Goal: Information Seeking & Learning: Check status

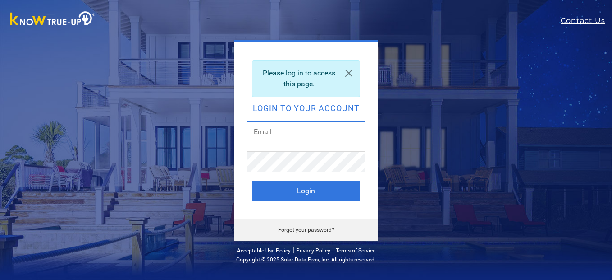
click at [289, 137] on input "text" at bounding box center [306, 131] width 119 height 21
type input "[EMAIL_ADDRESS][DOMAIN_NAME]"
click at [252, 181] on button "Login" at bounding box center [306, 191] width 108 height 20
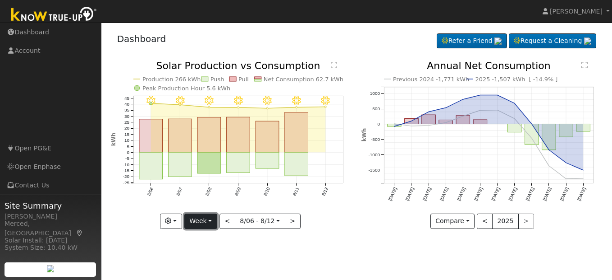
click at [206, 225] on button "Week" at bounding box center [200, 220] width 33 height 15
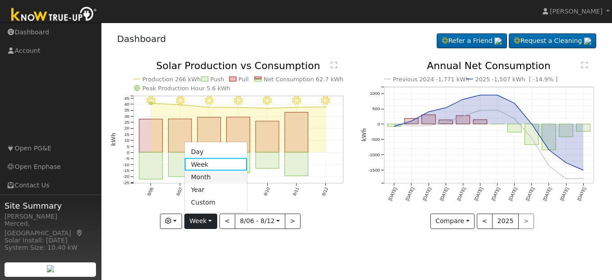
click at [211, 179] on link "Month" at bounding box center [216, 176] width 63 height 13
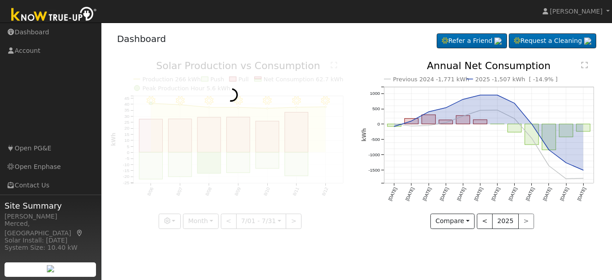
click at [211, 179] on div at bounding box center [231, 145] width 241 height 168
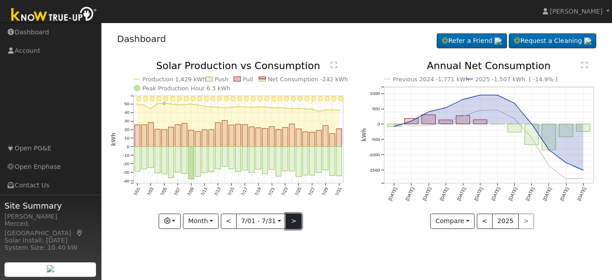
click at [292, 219] on button ">" at bounding box center [294, 220] width 16 height 15
click at [0, 0] on div at bounding box center [0, 0] width 0 height 0
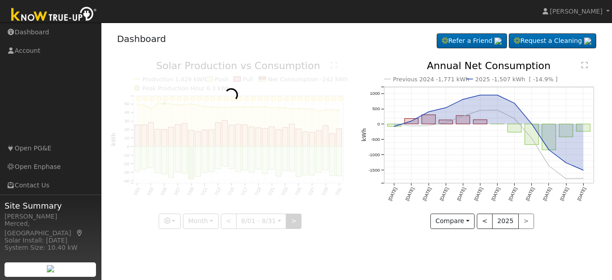
click at [292, 219] on div at bounding box center [231, 145] width 241 height 168
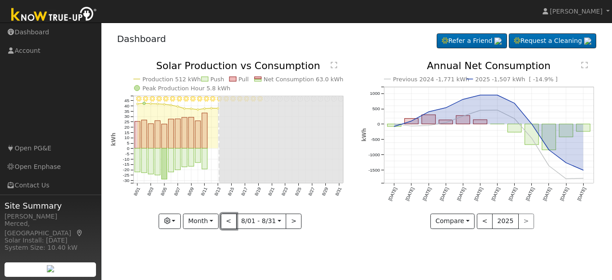
click at [231, 216] on button "<" at bounding box center [229, 220] width 16 height 15
click at [0, 0] on div at bounding box center [0, 0] width 0 height 0
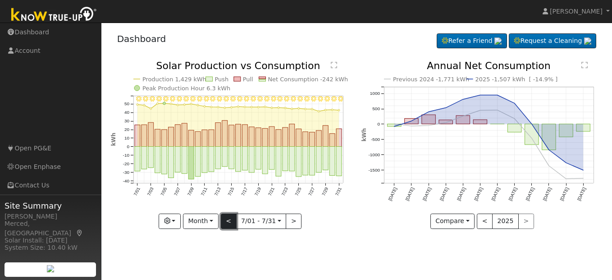
click at [231, 219] on button "<" at bounding box center [229, 220] width 16 height 15
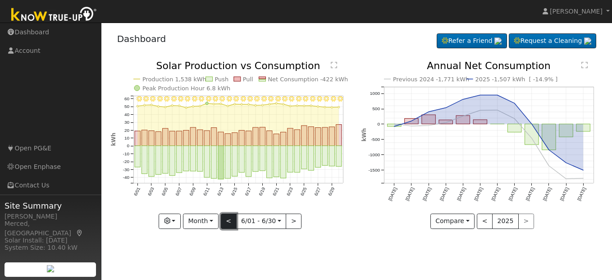
click at [231, 219] on button "<" at bounding box center [229, 220] width 16 height 15
click at [0, 0] on div at bounding box center [0, 0] width 0 height 0
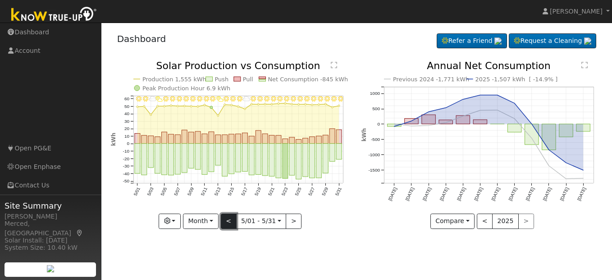
click at [231, 219] on button "<" at bounding box center [229, 220] width 16 height 15
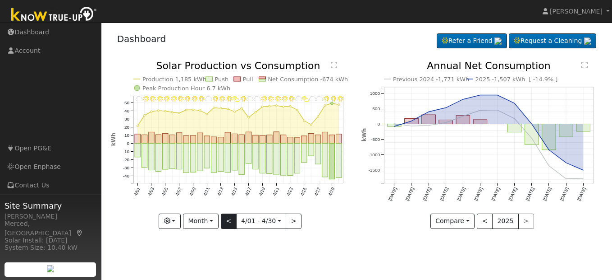
click at [231, 219] on div at bounding box center [231, 145] width 241 height 168
click at [231, 219] on button "<" at bounding box center [229, 220] width 16 height 15
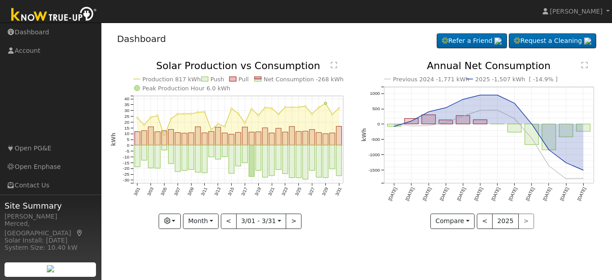
click at [231, 218] on div at bounding box center [231, 145] width 241 height 168
click at [231, 218] on button "<" at bounding box center [229, 220] width 16 height 15
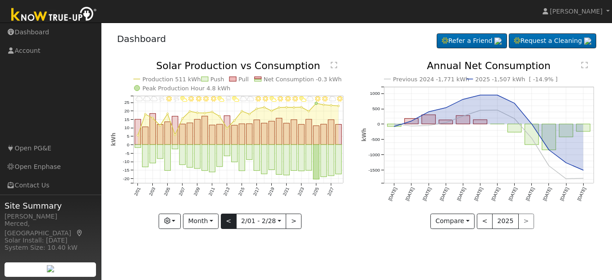
click at [231, 218] on div "2/28 - MostlyClear 2/27 - MostlyCloudy 2/26 - Clear 2/25 - Clear 2/24 - MostlyC…" at bounding box center [231, 145] width 241 height 168
click at [231, 218] on button "<" at bounding box center [229, 220] width 16 height 15
click at [0, 0] on div at bounding box center [0, 0] width 0 height 0
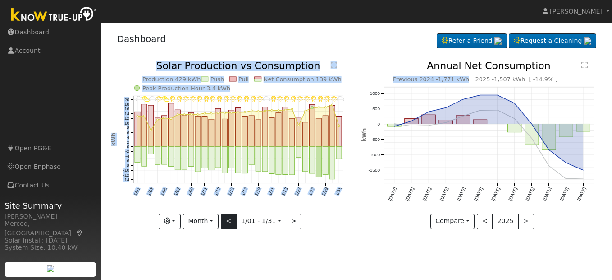
click at [231, 218] on div "1/31 - Cloudy 1/30 - Clear 1/29 - Clear 1/28 - Clear 1/27 - Clear 1/26 - Mostly…" at bounding box center [231, 145] width 241 height 168
click at [229, 219] on button "<" at bounding box center [229, 220] width 16 height 15
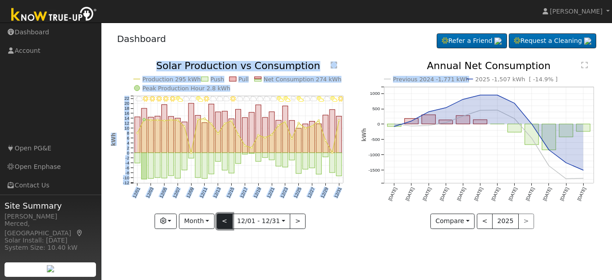
click at [229, 220] on button "<" at bounding box center [225, 220] width 16 height 15
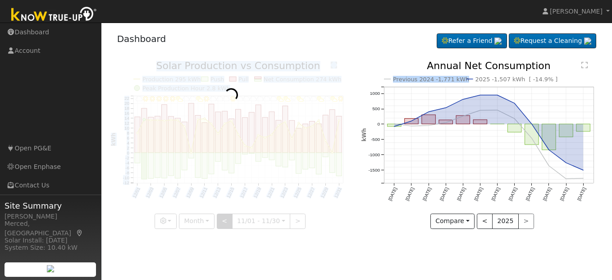
click at [229, 220] on div at bounding box center [231, 145] width 241 height 168
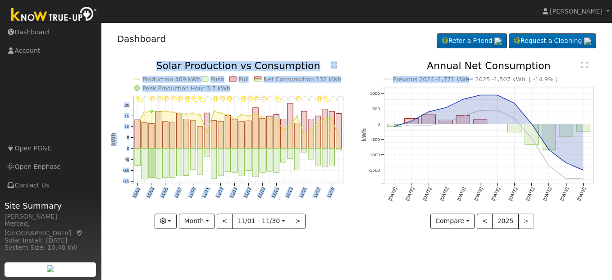
click at [227, 234] on div "11/30 - MostlyCloudy 11/29 - MostlyCloudy 11/28 - PartlyCloudy 11/27 - Clear 11…" at bounding box center [231, 151] width 251 height 181
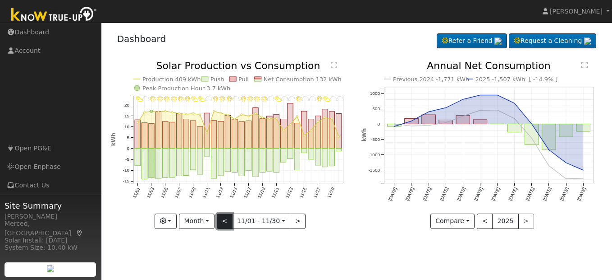
click at [225, 219] on button "<" at bounding box center [225, 220] width 16 height 15
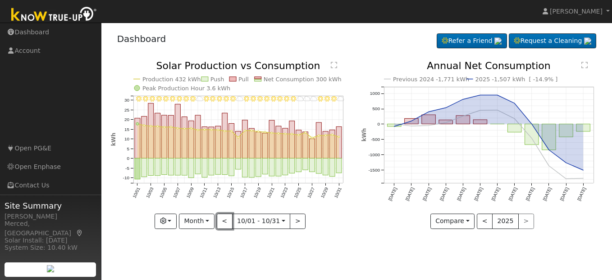
click at [226, 219] on button "<" at bounding box center [225, 220] width 16 height 15
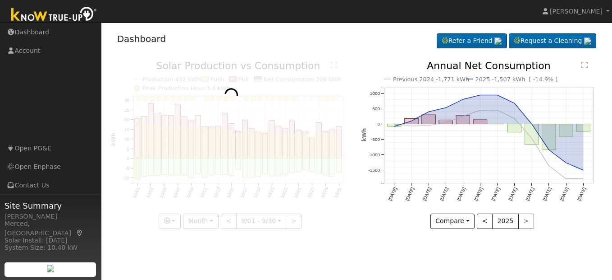
click at [225, 219] on div at bounding box center [231, 145] width 241 height 168
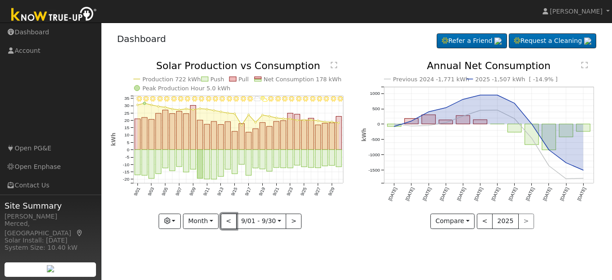
click at [230, 220] on button "<" at bounding box center [229, 220] width 16 height 15
type input "[DATE]"
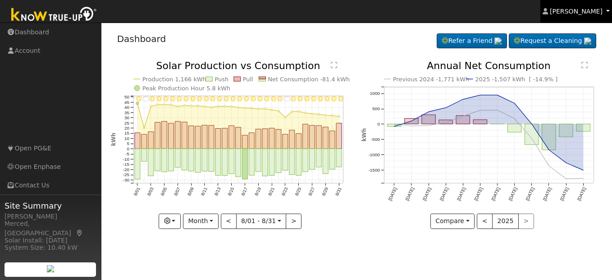
click at [585, 12] on span "[PERSON_NAME]" at bounding box center [576, 11] width 53 height 7
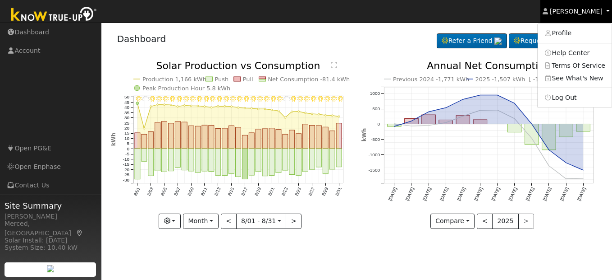
click at [585, 11] on span "[PERSON_NAME]" at bounding box center [576, 11] width 53 height 7
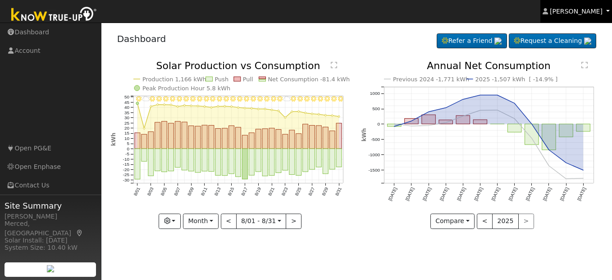
click at [585, 9] on span "[PERSON_NAME]" at bounding box center [576, 11] width 53 height 7
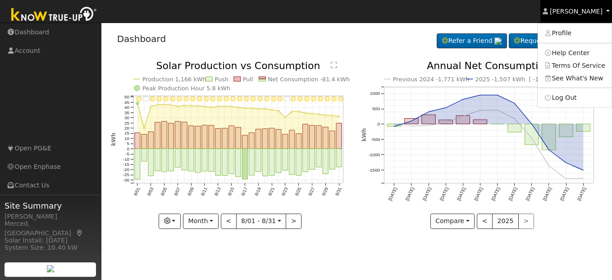
click at [585, 9] on span "[PERSON_NAME]" at bounding box center [576, 11] width 53 height 7
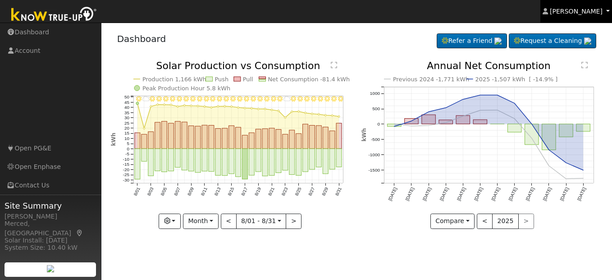
click at [579, 13] on span "[PERSON_NAME]" at bounding box center [576, 11] width 53 height 7
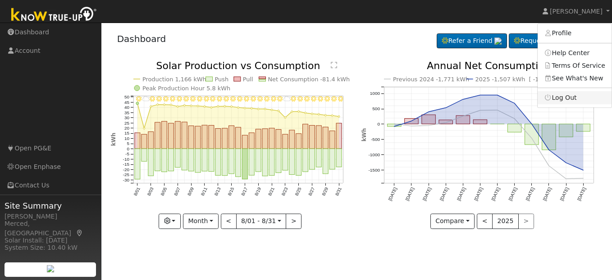
click at [574, 93] on link "Log Out" at bounding box center [575, 97] width 74 height 13
